Goal: Find contact information: Find contact information

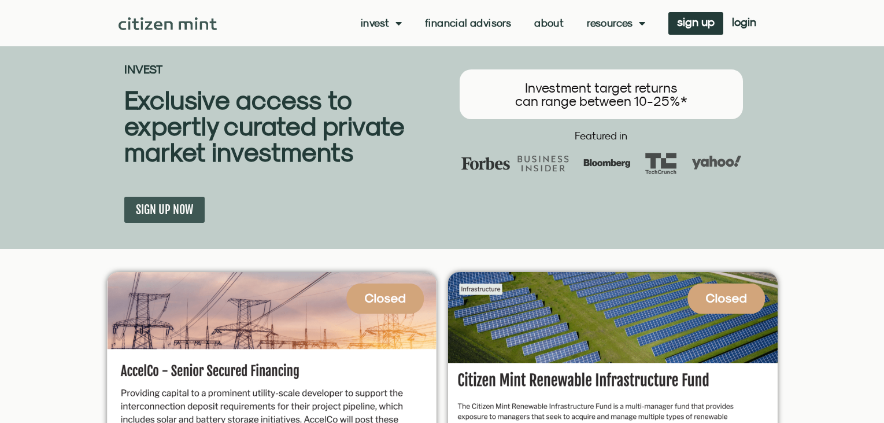
click at [545, 23] on link "About" at bounding box center [548, 23] width 29 height 12
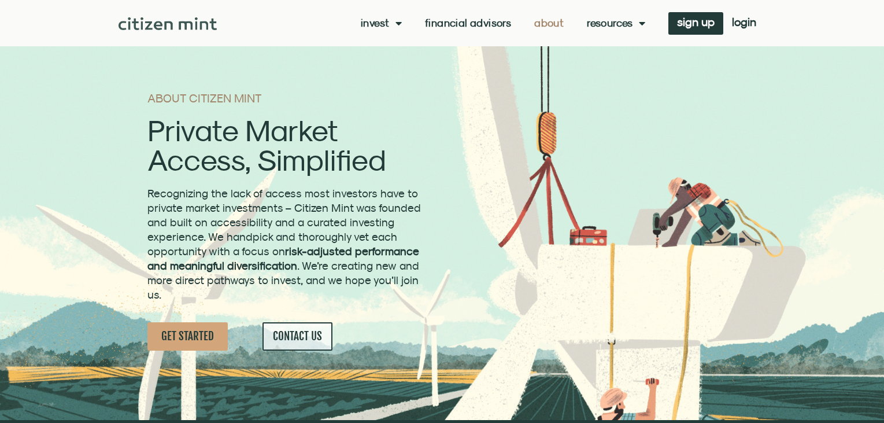
click at [298, 334] on span "CONTACT US" at bounding box center [297, 336] width 49 height 14
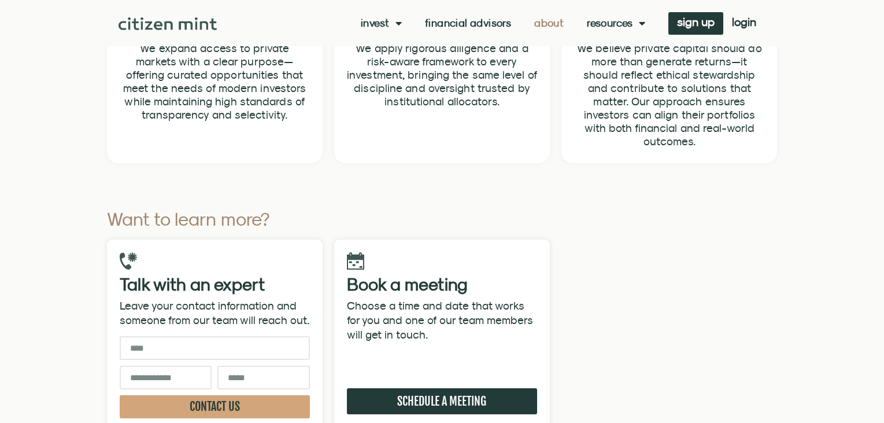
scroll to position [3643, 0]
